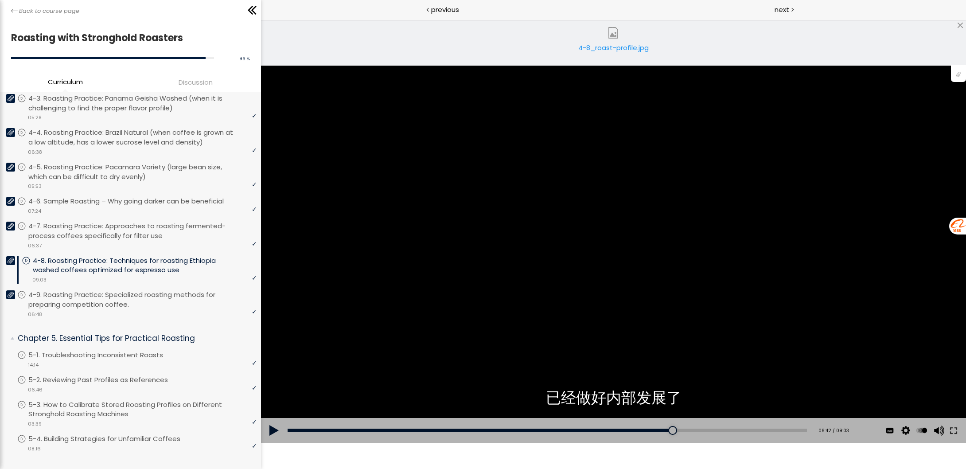
click at [273, 430] on button at bounding box center [274, 430] width 27 height 25
click at [126, 196] on p "4-6. Sample Roasting – Why going darker can be beneficial" at bounding box center [137, 201] width 213 height 10
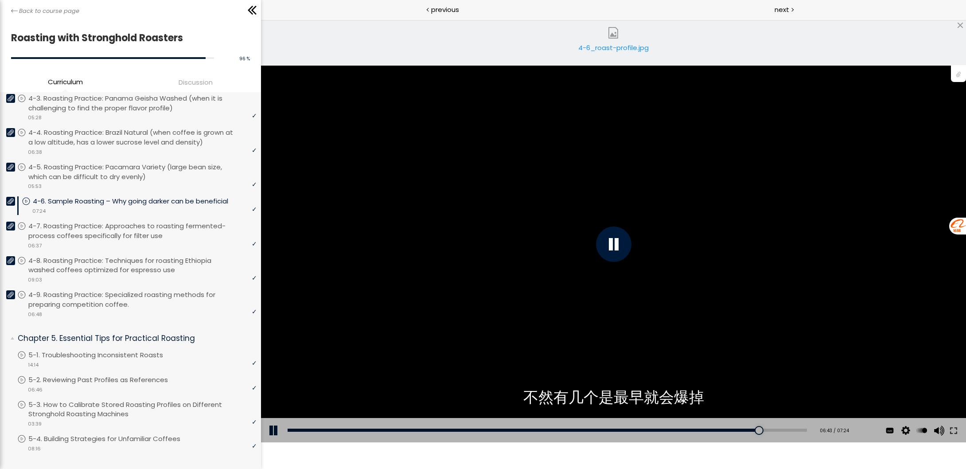
click at [606, 240] on div at bounding box center [613, 244] width 35 height 35
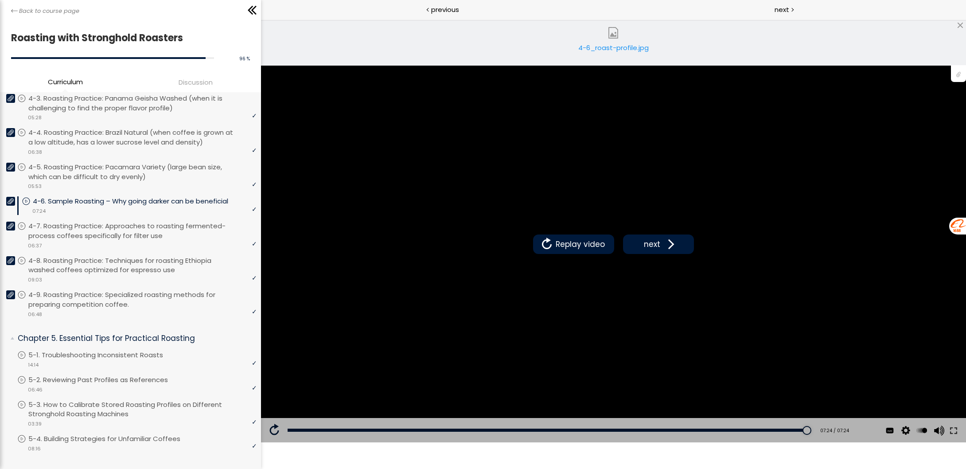
click at [9, 198] on icon at bounding box center [11, 201] width 6 height 6
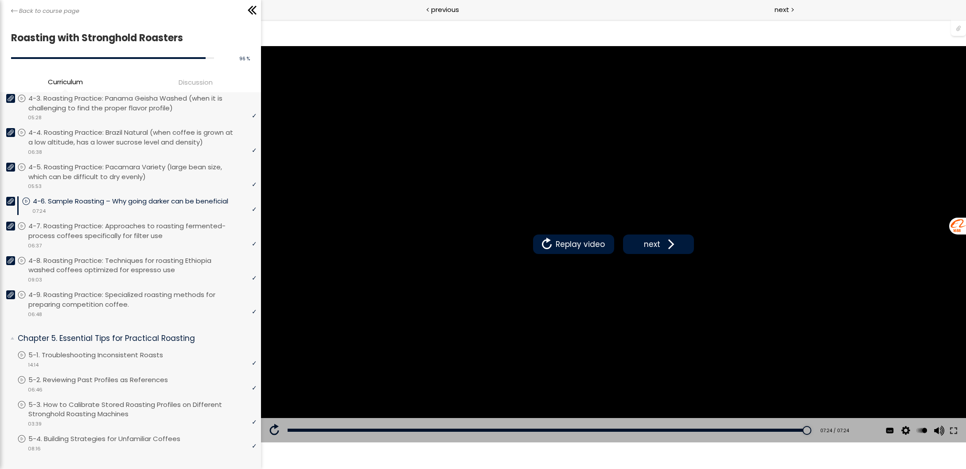
click at [8, 198] on icon at bounding box center [11, 201] width 6 height 6
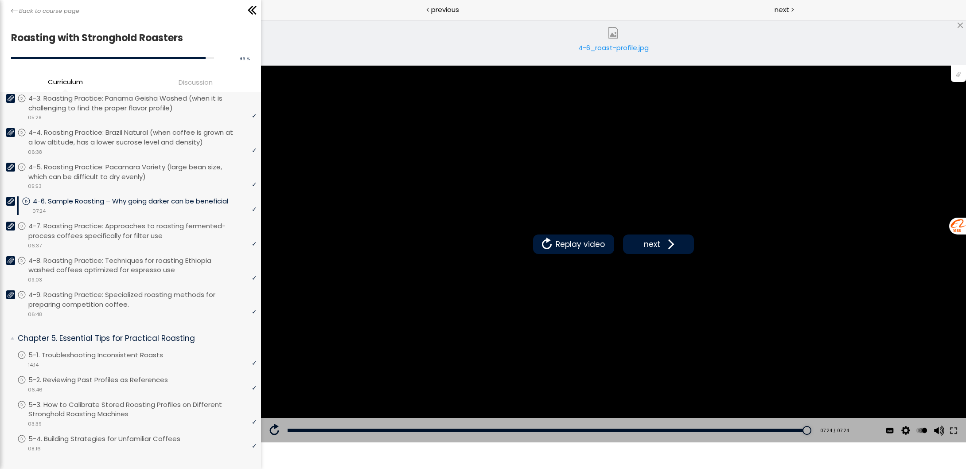
click at [620, 47] on div "4-6_roast-profile.jpg" at bounding box center [613, 52] width 75 height 18
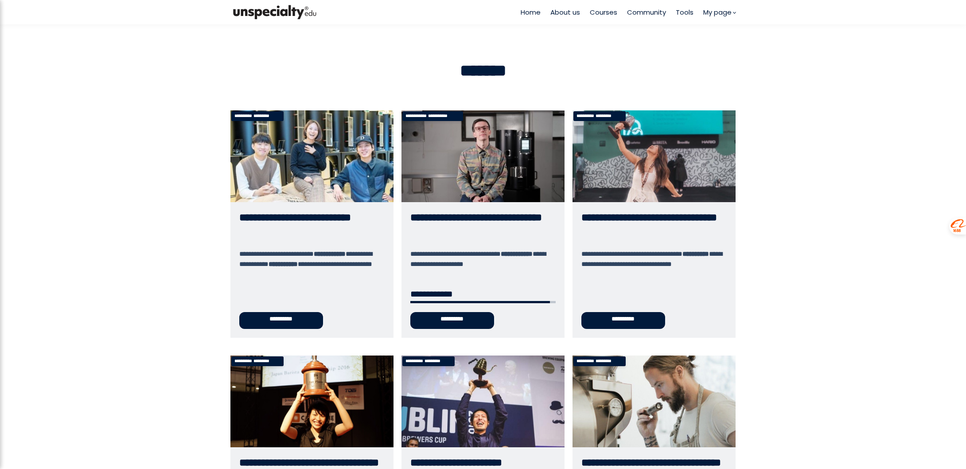
click at [459, 319] on link "**********" at bounding box center [483, 223] width 163 height 227
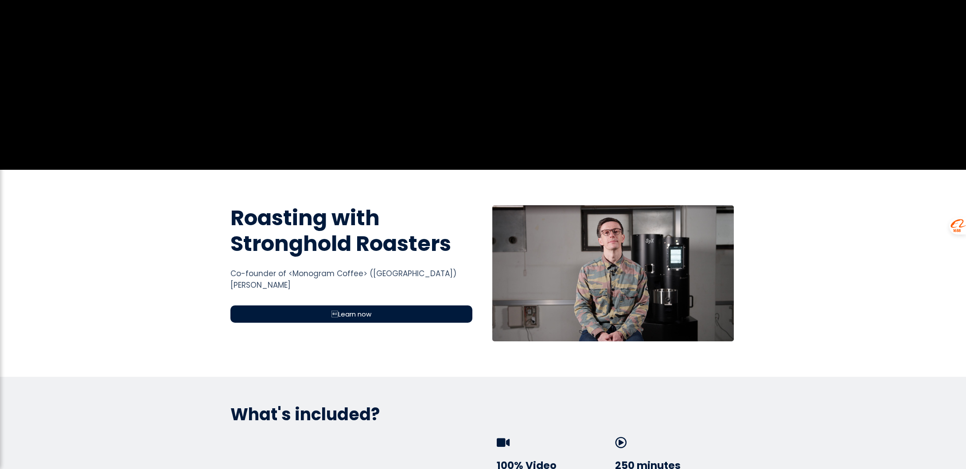
scroll to position [177, 0]
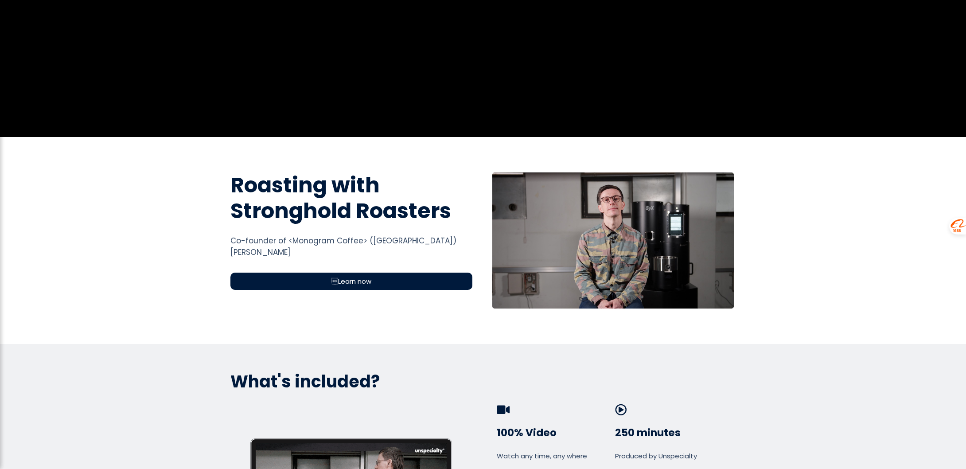
click at [392, 283] on div "Learn now" at bounding box center [352, 281] width 242 height 17
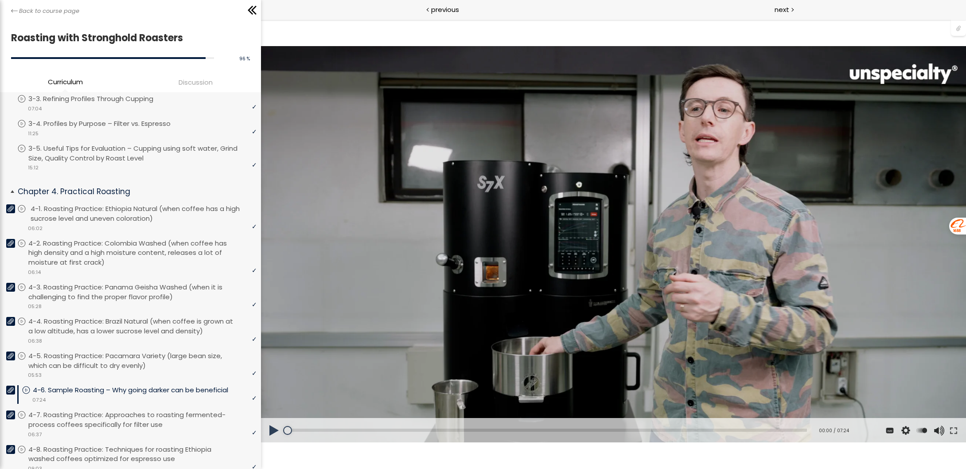
scroll to position [532, 0]
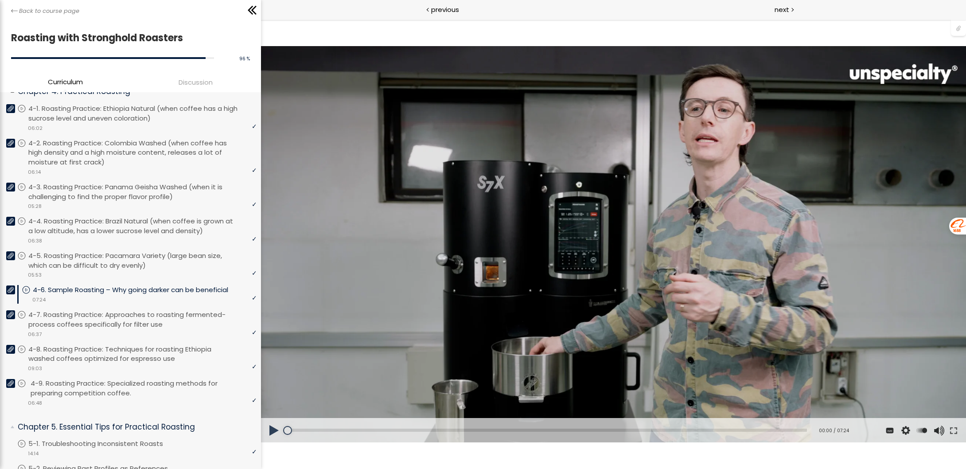
click at [141, 379] on p "4-9. Roasting Practice: Specialized roasting methods for preparing competition …" at bounding box center [145, 389] width 228 height 20
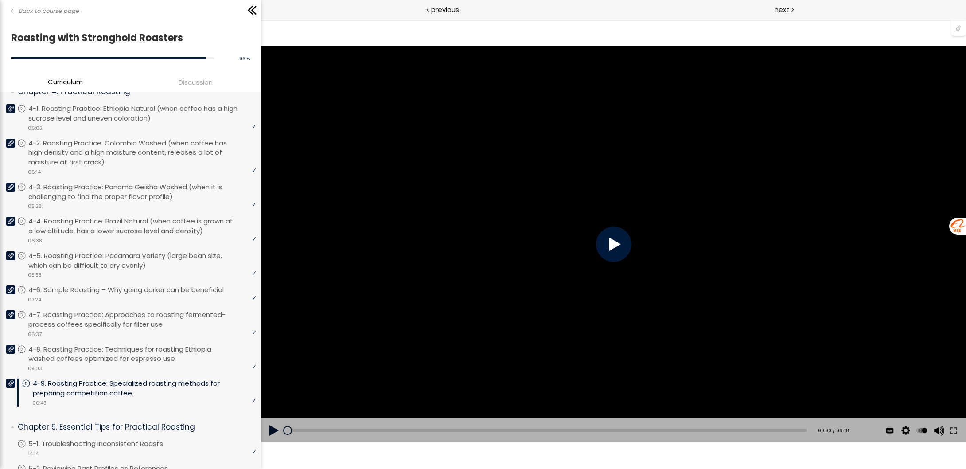
click at [603, 246] on div at bounding box center [613, 244] width 35 height 35
click at [956, 428] on button at bounding box center [954, 430] width 16 height 25
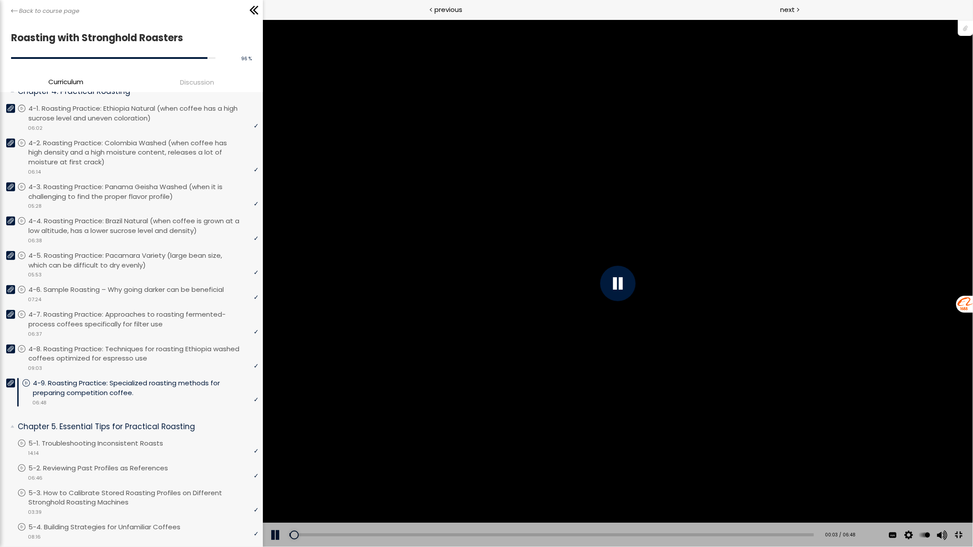
click at [966, 382] on div "You can download the roast profile image by clicking the 📎 above. * Amount of g…" at bounding box center [617, 282] width 973 height 547
click at [966, 380] on div "You can download the roast profile image by clicking the 📎 above. * Amount of g…" at bounding box center [617, 282] width 973 height 547
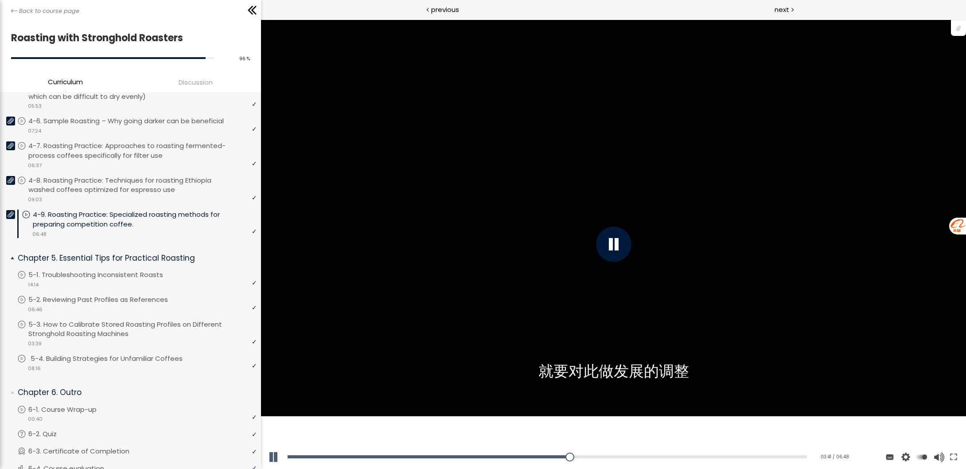
scroll to position [754, 0]
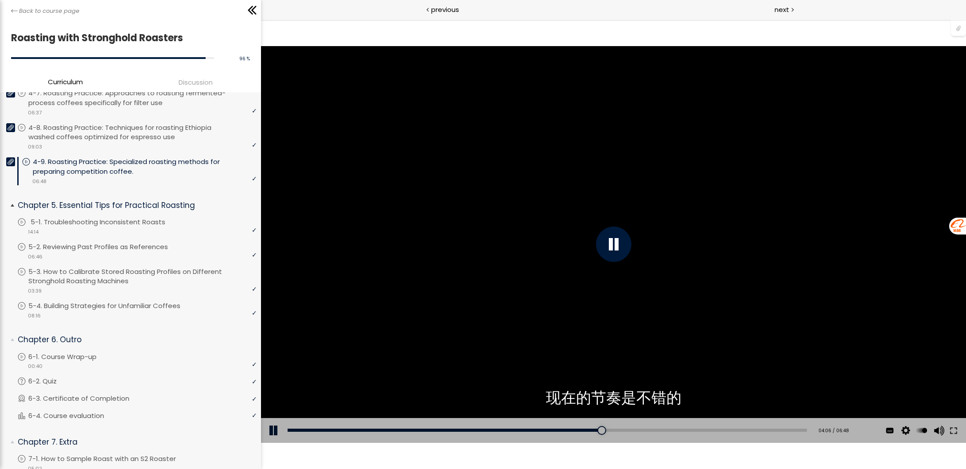
click at [202, 217] on link "5-1. Troubleshooting Inconsistent Roasts" at bounding box center [136, 222] width 239 height 10
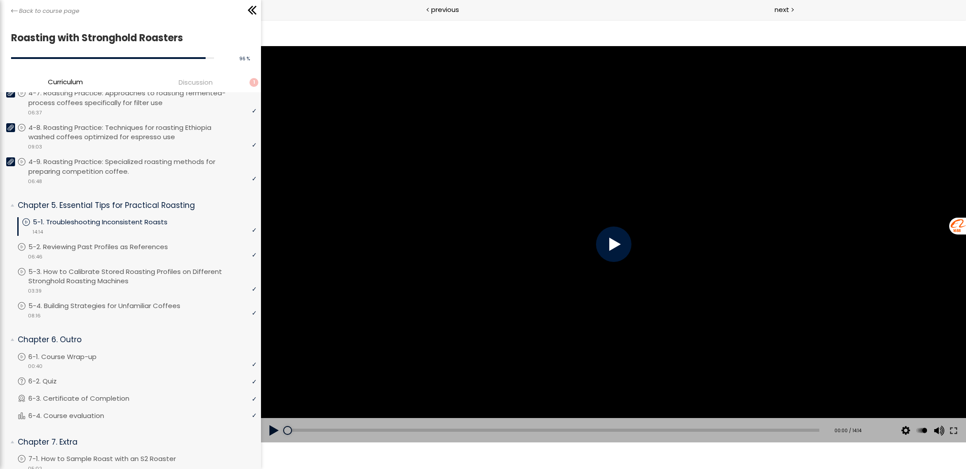
click at [613, 244] on div at bounding box center [613, 244] width 35 height 35
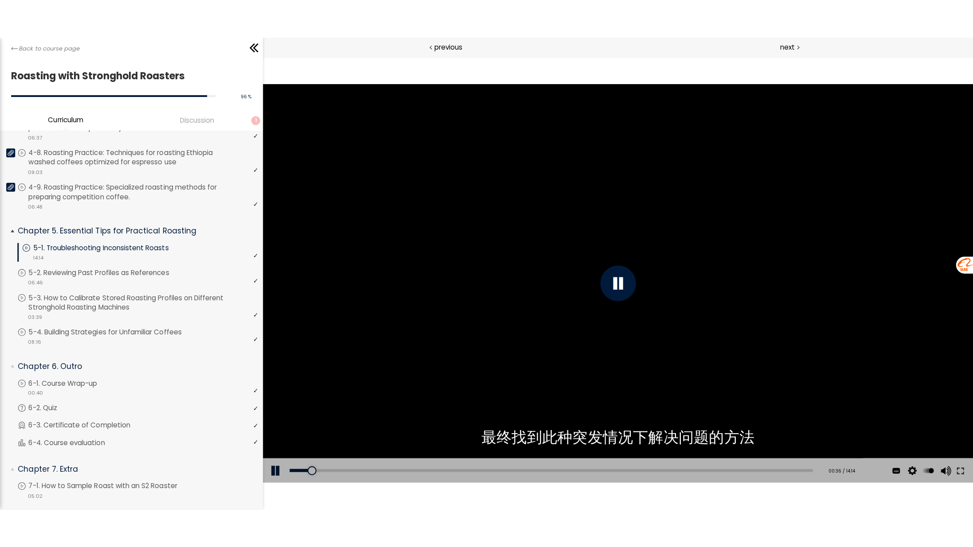
scroll to position [773, 0]
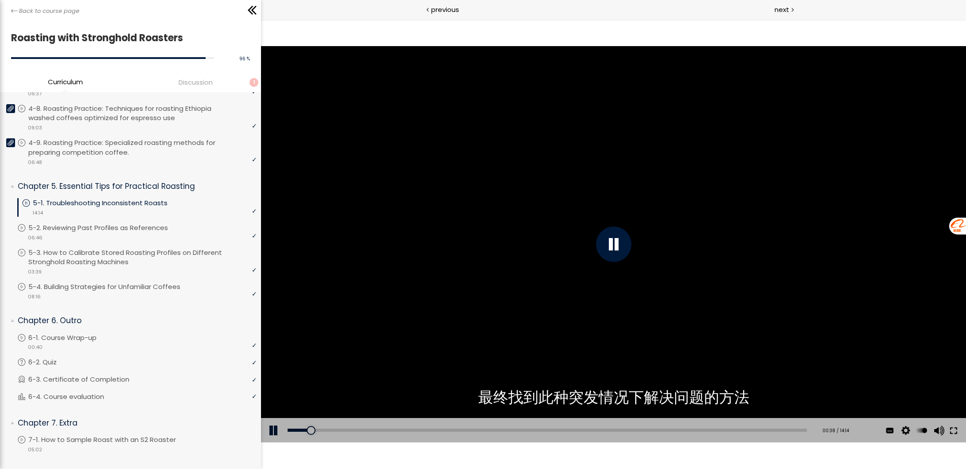
click at [954, 430] on button at bounding box center [954, 430] width 16 height 25
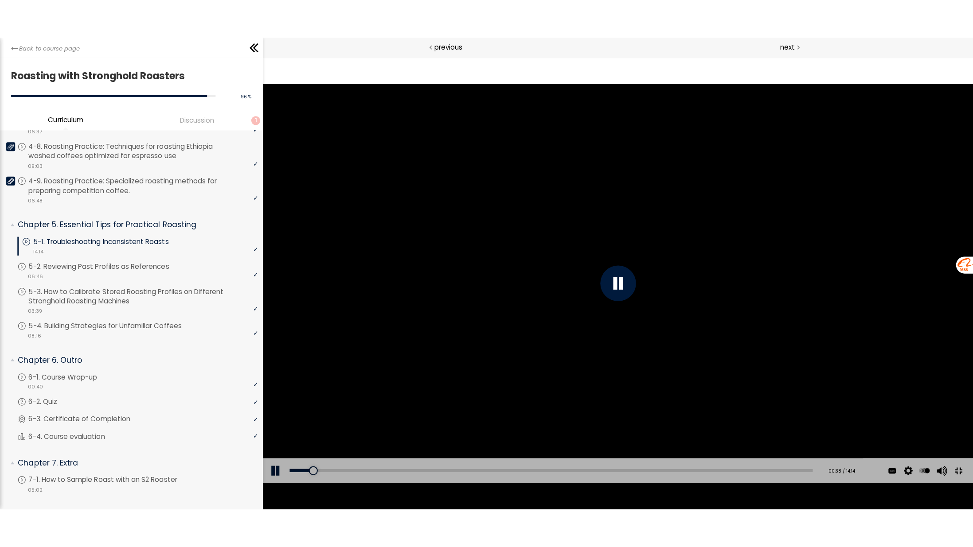
scroll to position [694, 0]
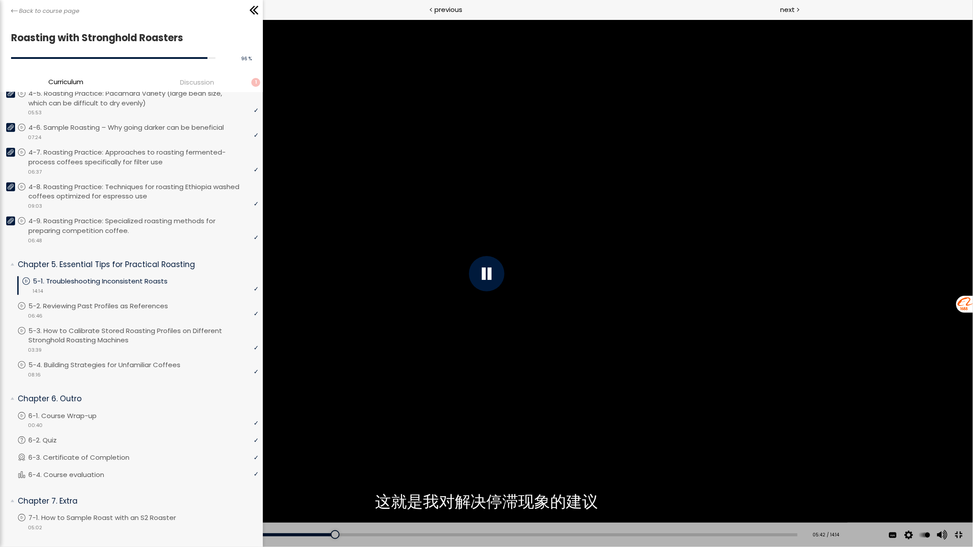
click at [738, 324] on div at bounding box center [486, 273] width 973 height 547
